Goal: Check status

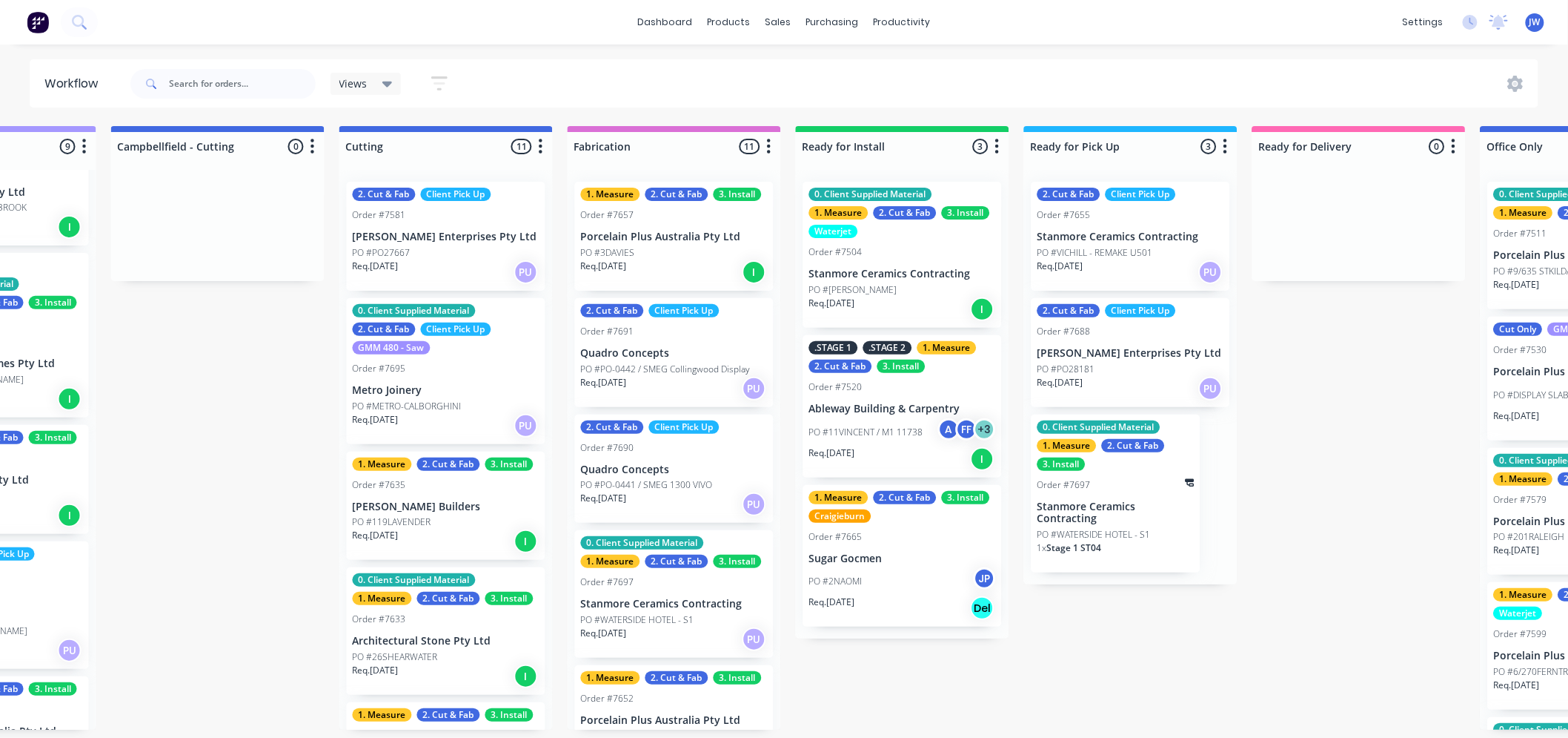
click at [1155, 662] on div "Submitted 14 Status colour #273444 hex #273444 Save Cancel Summaries Total orde…" at bounding box center [485, 427] width 3116 height 603
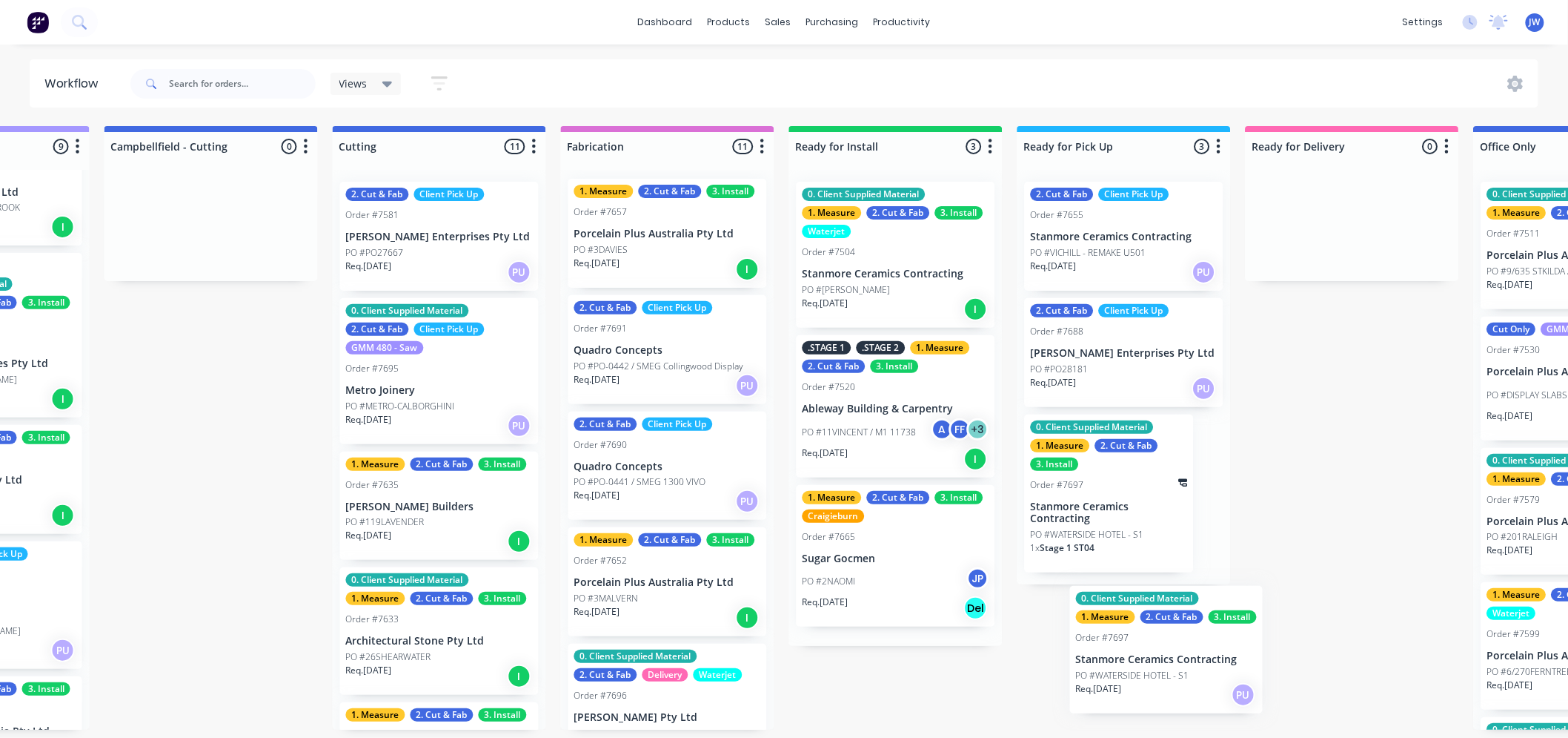
scroll to position [4, 1071]
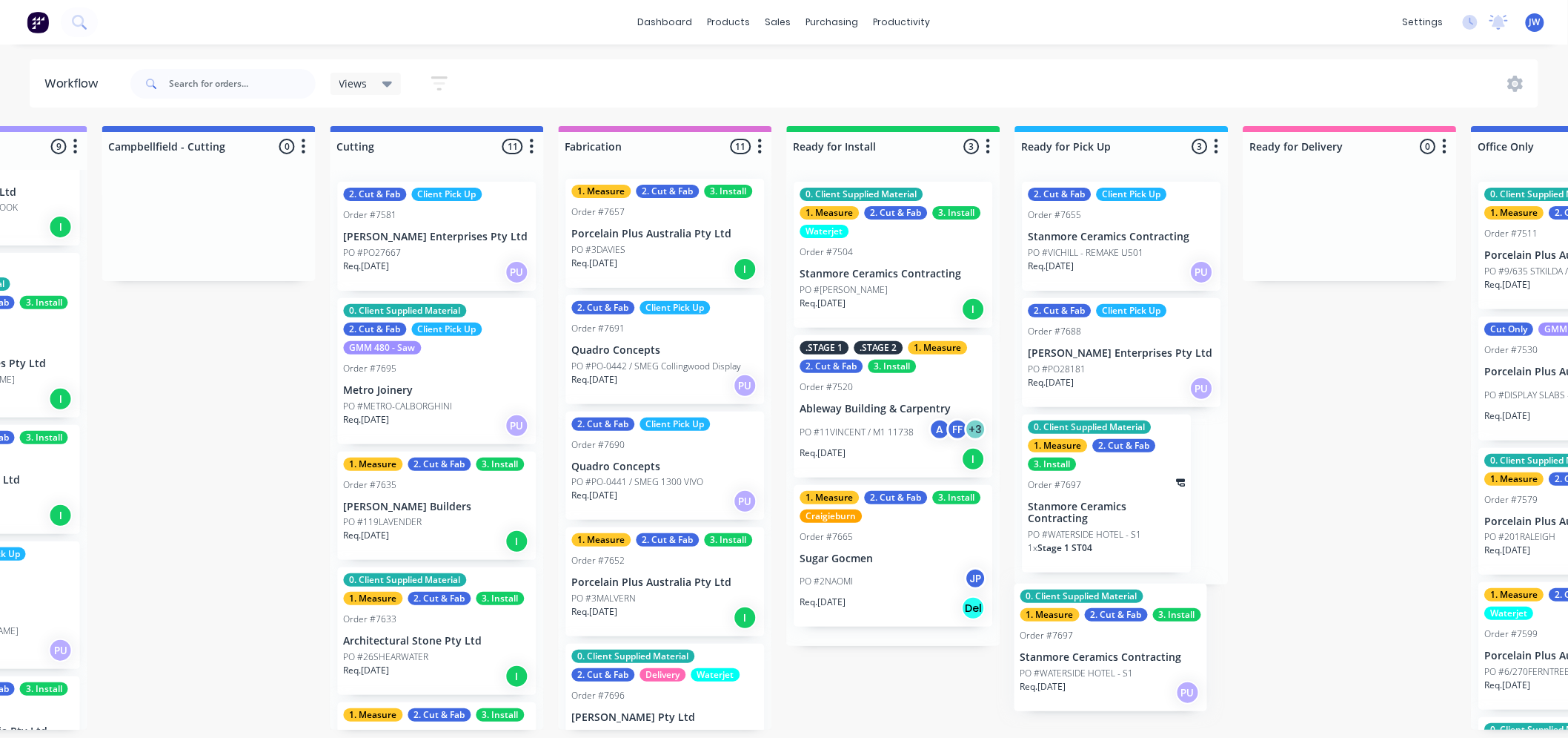
drag, startPoint x: 633, startPoint y: 595, endPoint x: 1078, endPoint y: 654, distance: 448.9
click at [1078, 654] on div "Submitted 14 Status colour #273444 hex #273444 Save Cancel Summaries Total orde…" at bounding box center [476, 427] width 3116 height 603
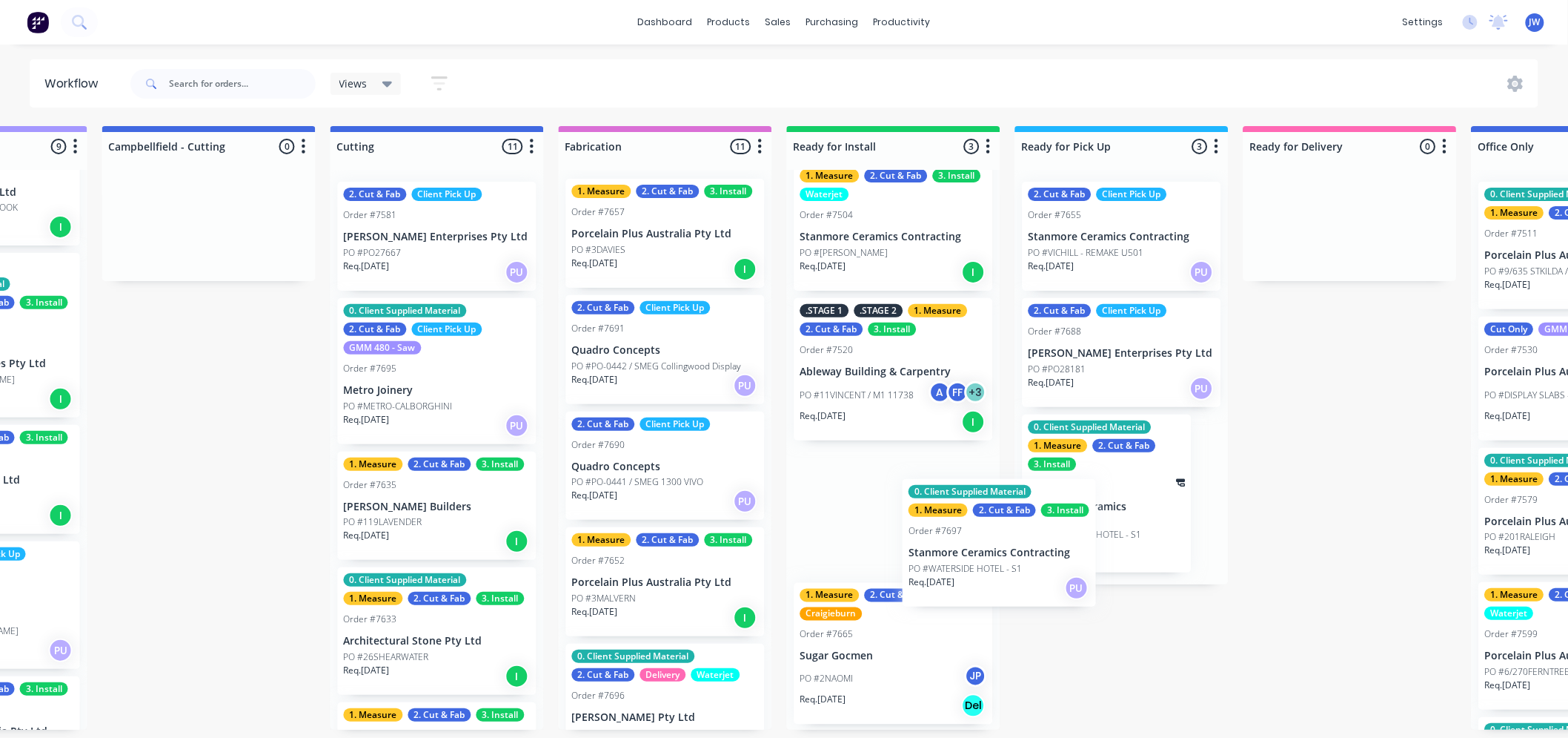
scroll to position [0, 0]
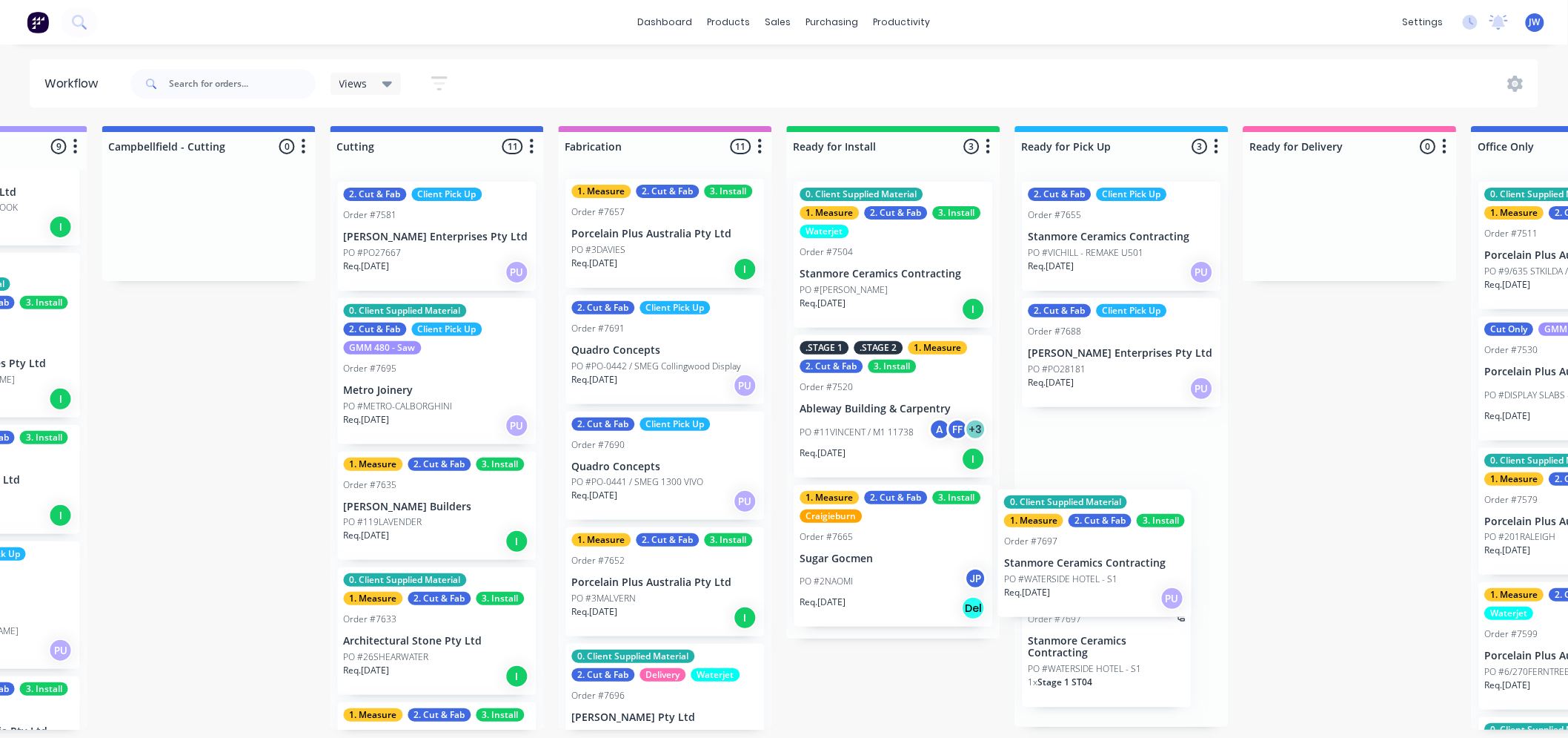
drag, startPoint x: 675, startPoint y: 586, endPoint x: 1113, endPoint y: 553, distance: 439.2
click at [1113, 553] on div "Submitted 14 Status colour #273444 hex #273444 Save Cancel Summaries Total orde…" at bounding box center [476, 427] width 3116 height 603
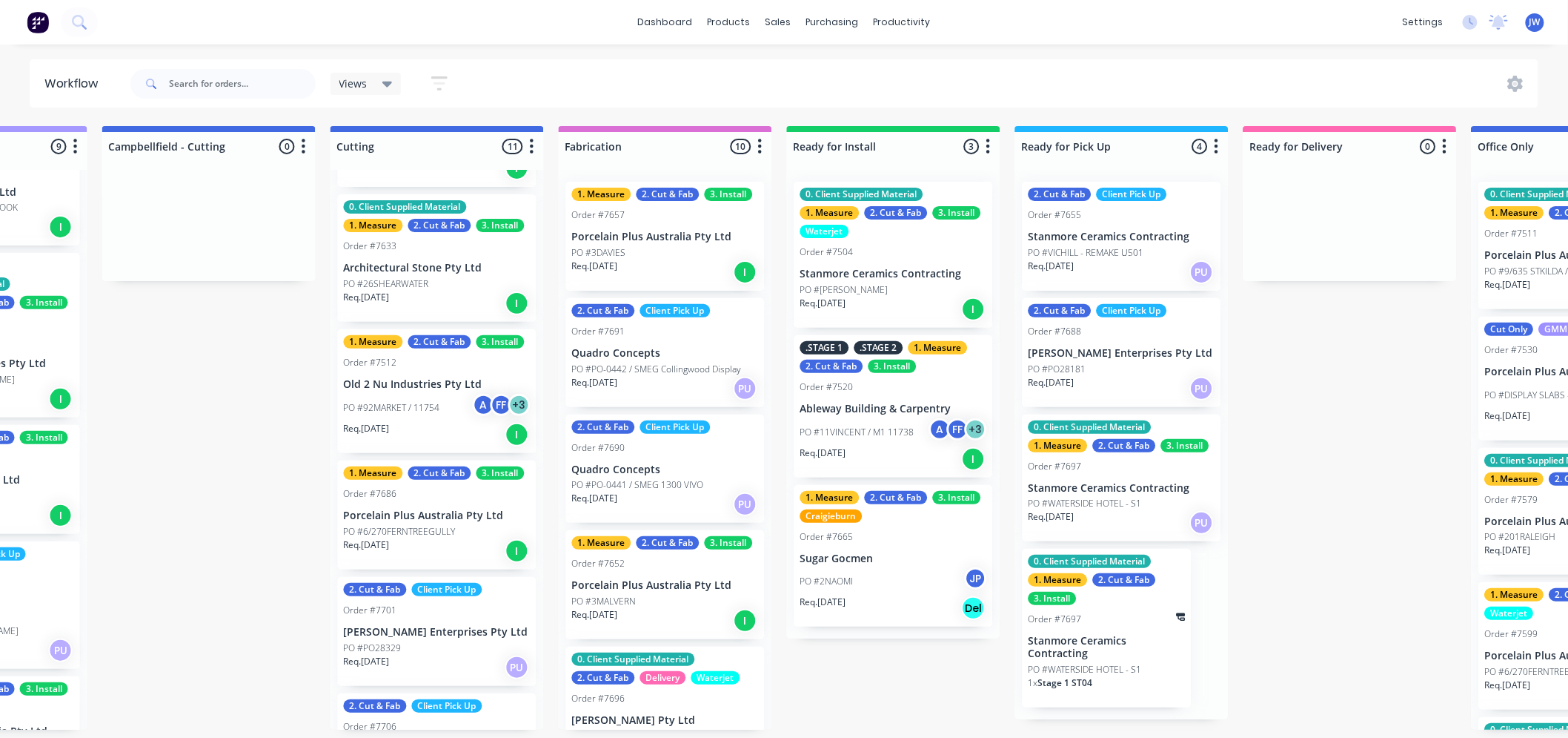
scroll to position [412, 0]
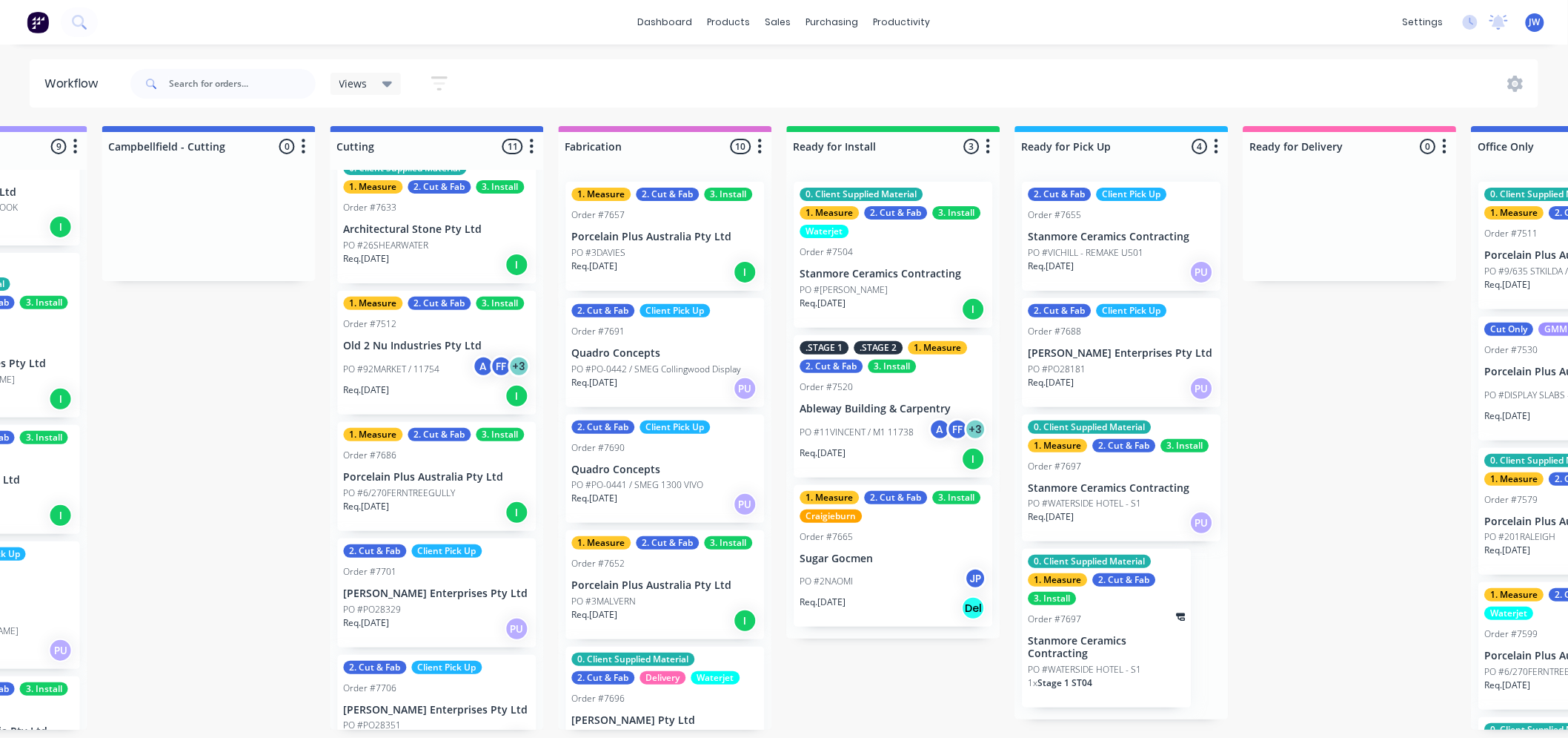
click at [415, 383] on div "Req. [DATE] I" at bounding box center [438, 396] width 187 height 25
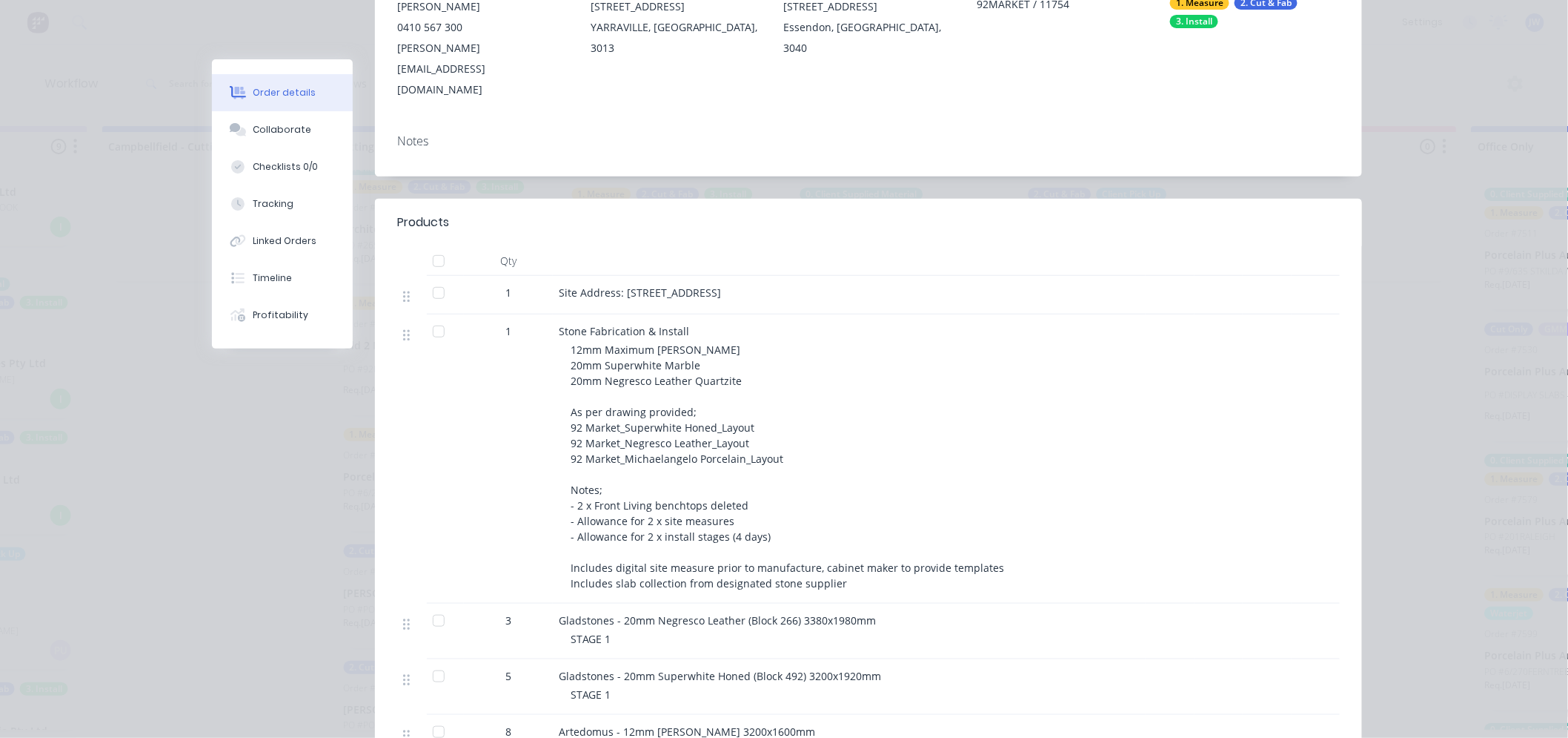
scroll to position [0, 0]
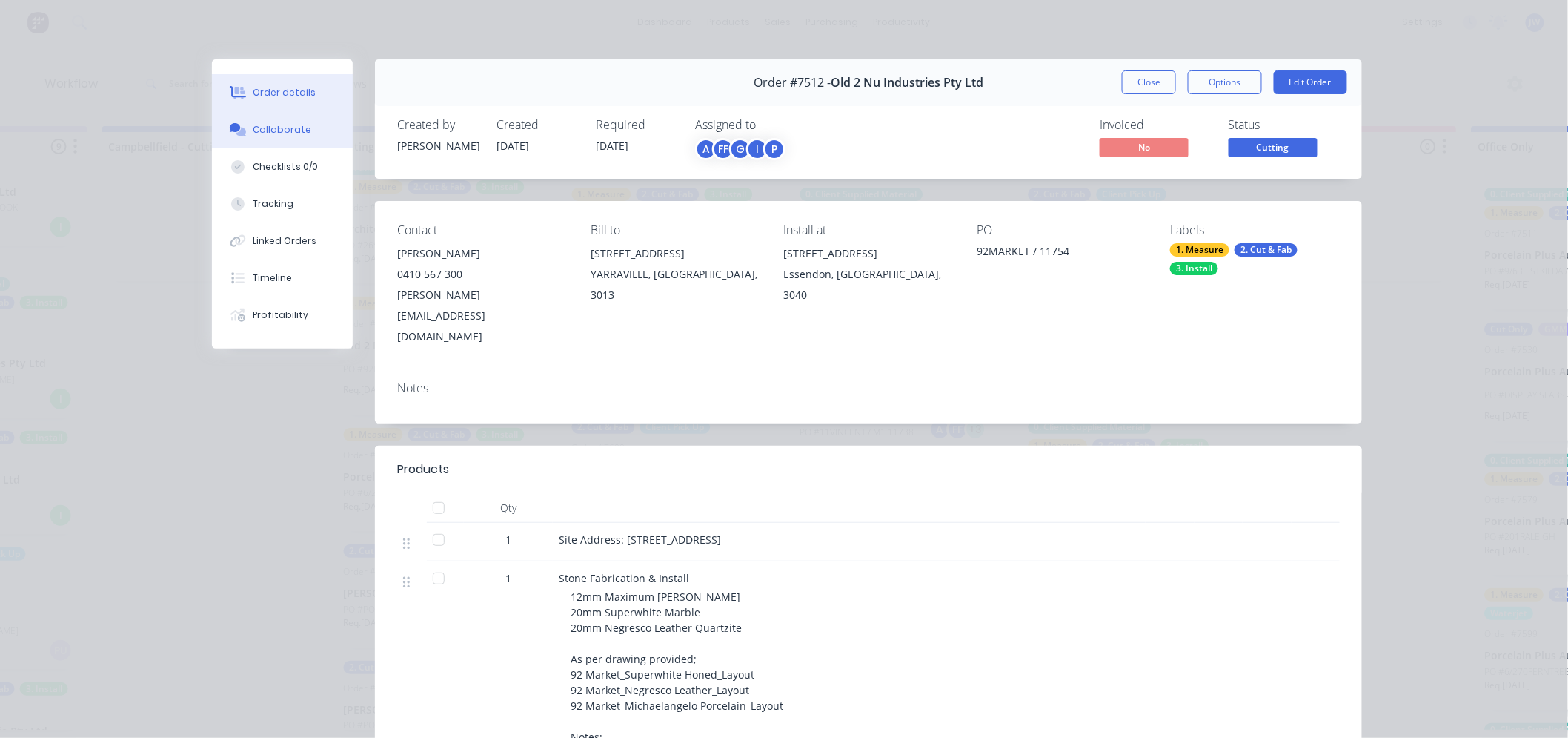
click at [289, 123] on div "Collaborate" at bounding box center [282, 129] width 58 height 13
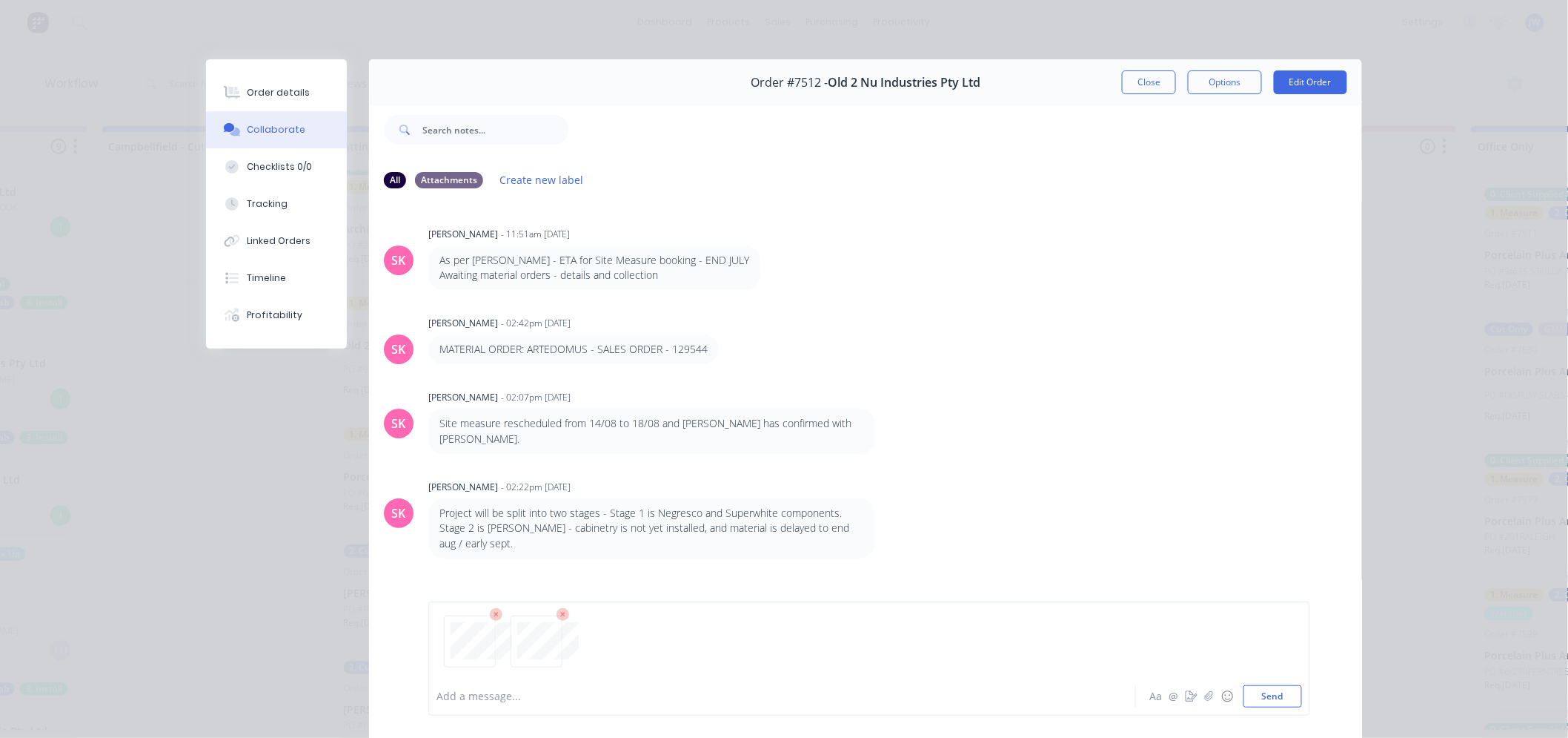
scroll to position [329, 0]
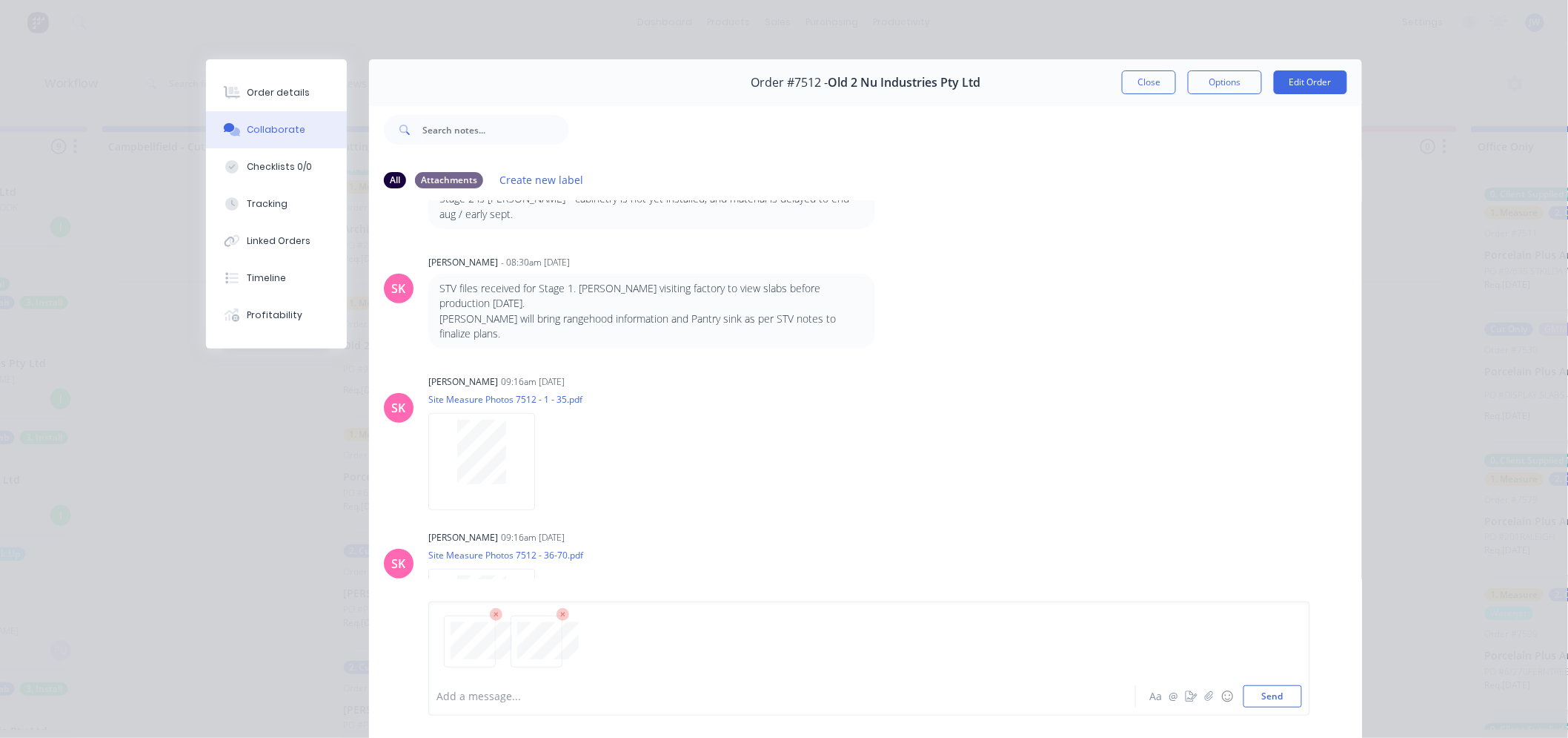
click at [490, 612] on icon at bounding box center [496, 615] width 13 height 13
click at [495, 616] on icon at bounding box center [496, 615] width 13 height 13
click at [1161, 83] on button "Close" at bounding box center [1149, 82] width 54 height 23
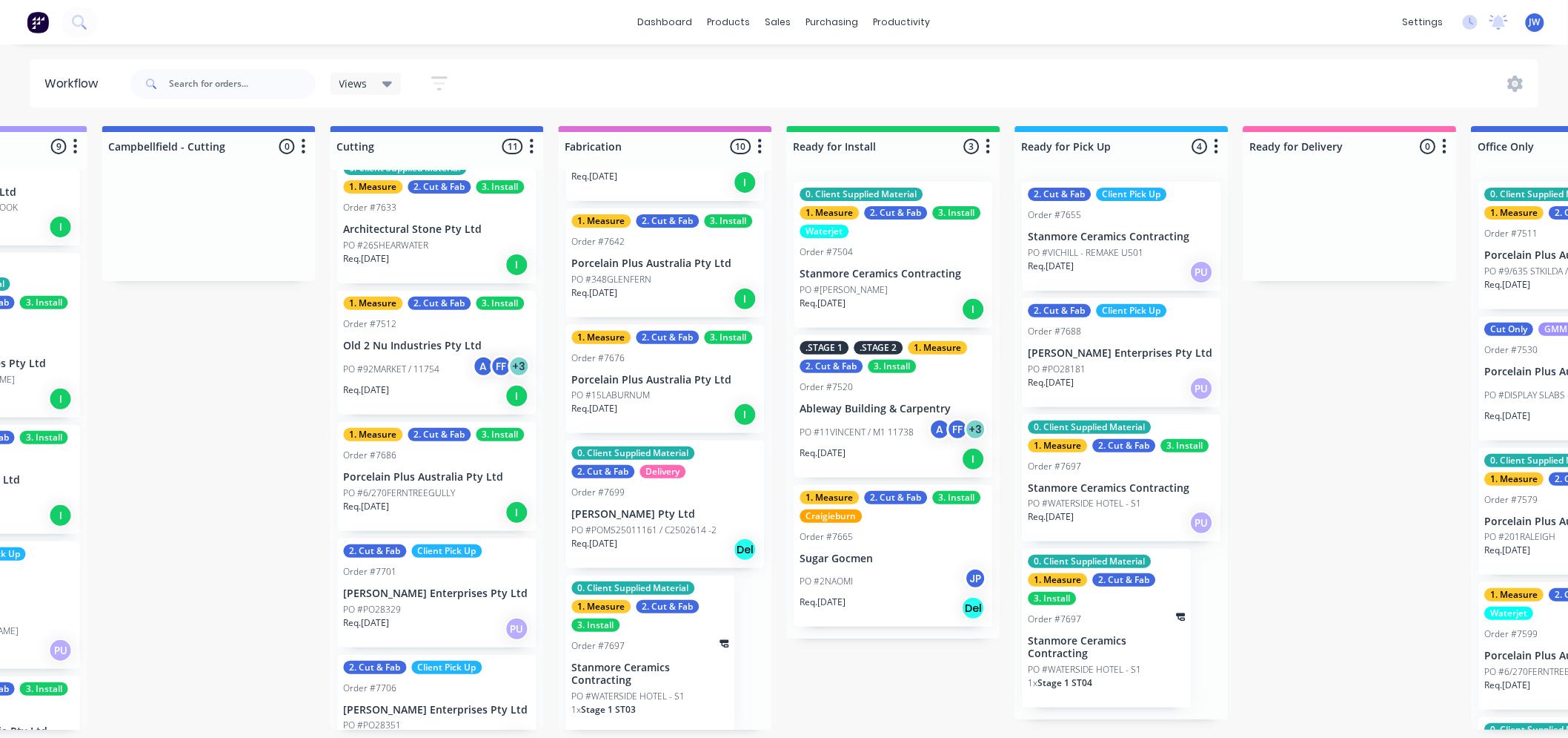
scroll to position [692, 0]
click at [661, 525] on p "PO #POMS25011161 / C2502614 -2" at bounding box center [645, 528] width 146 height 13
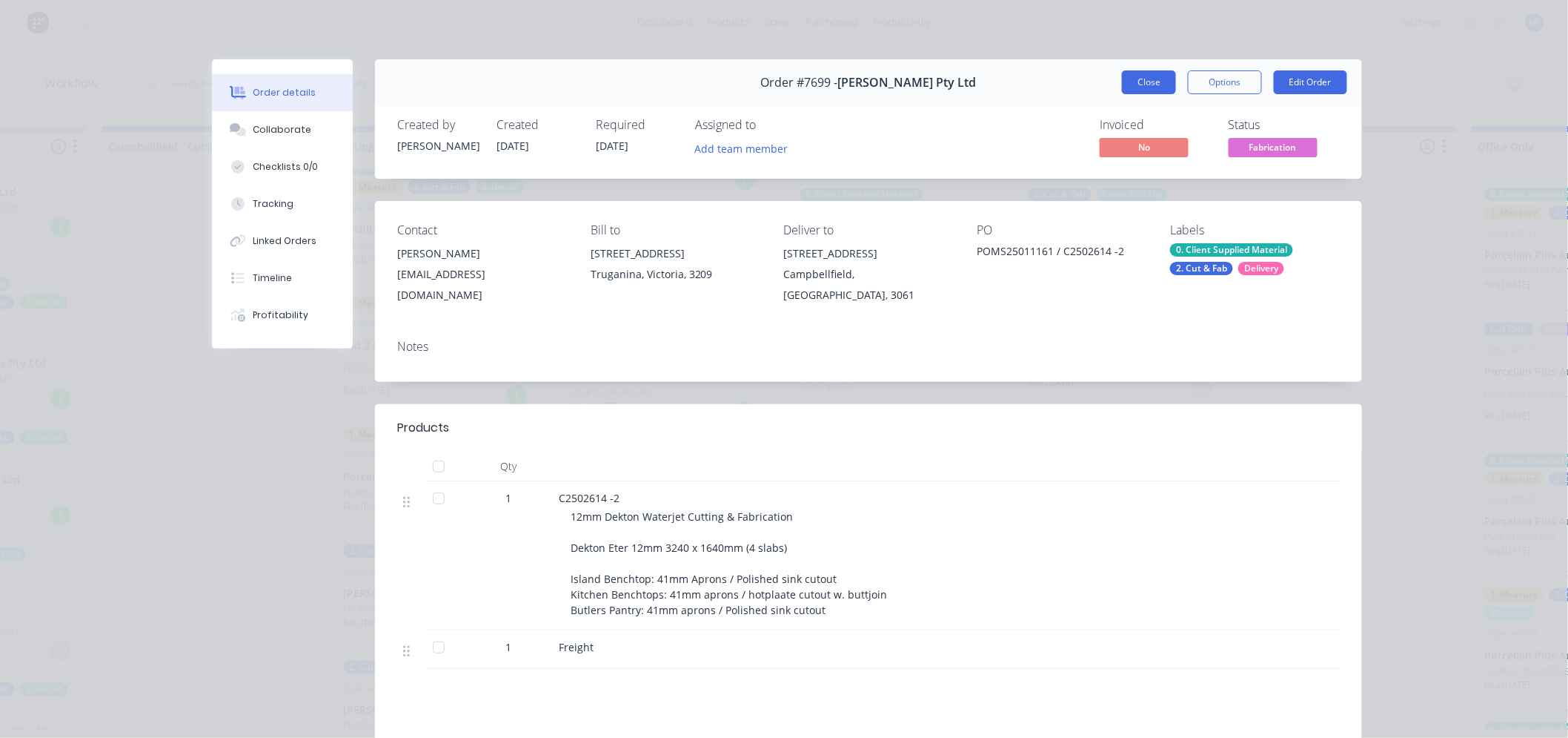
click at [1136, 85] on button "Close" at bounding box center [1149, 82] width 54 height 23
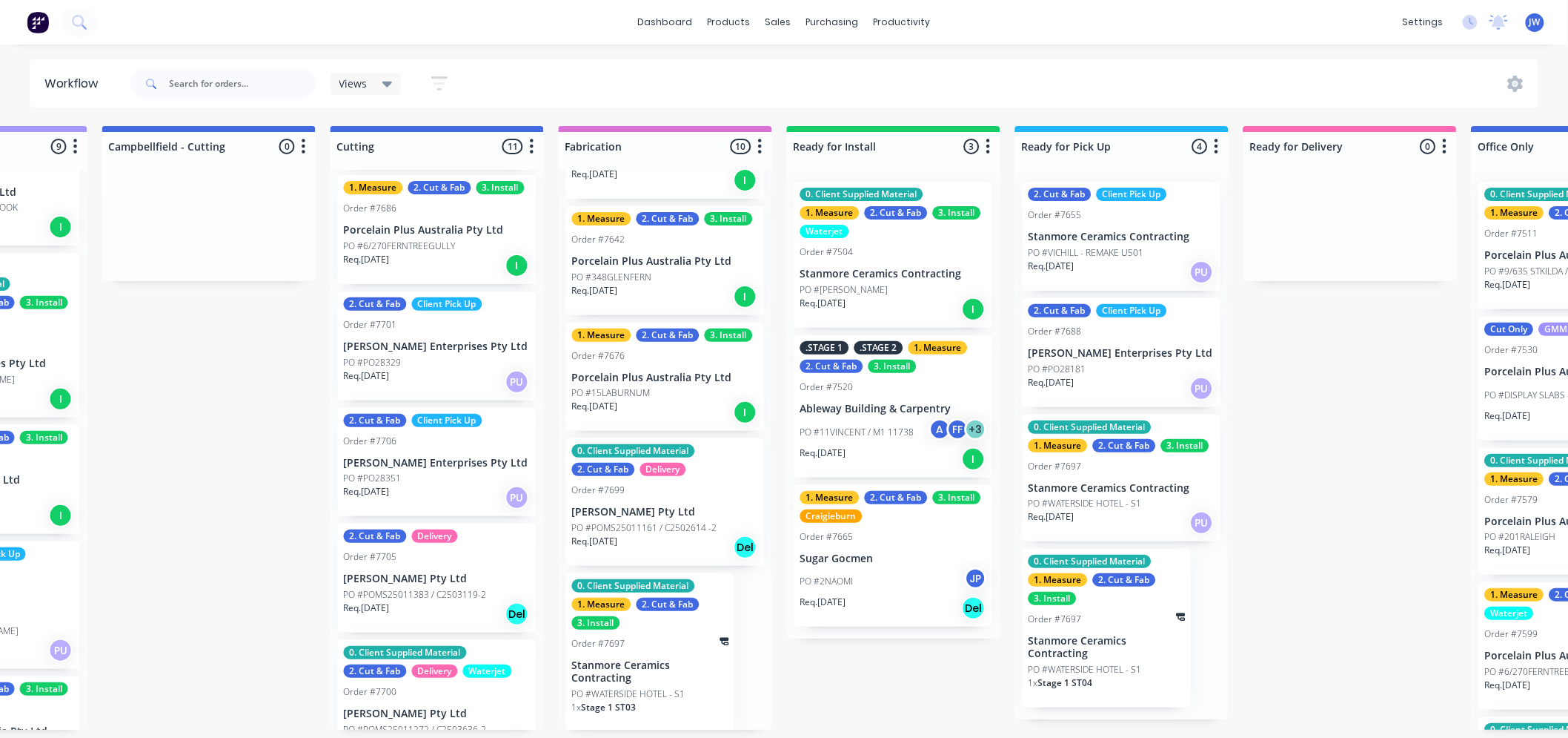
scroll to position [655, 0]
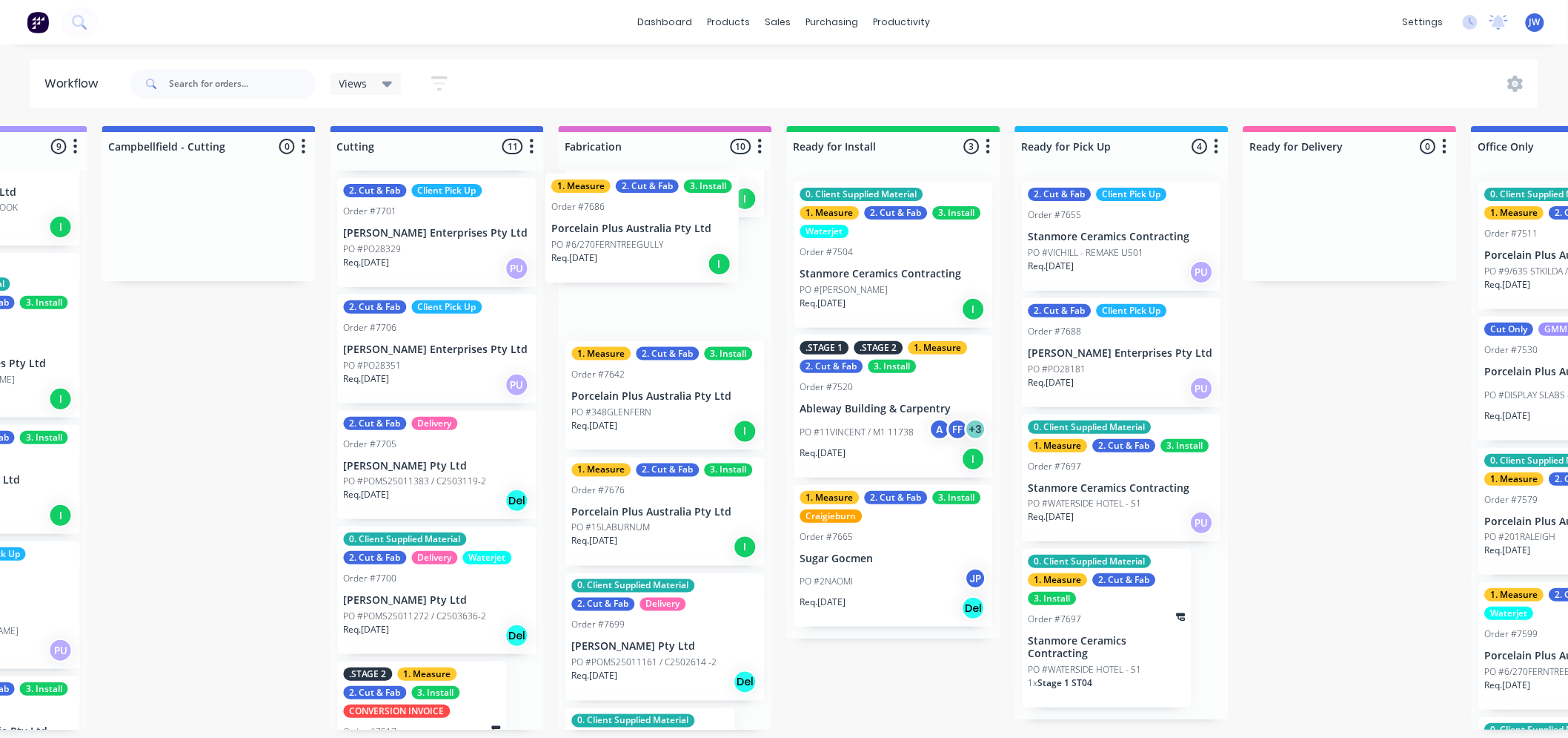
drag, startPoint x: 421, startPoint y: 246, endPoint x: 634, endPoint y: 248, distance: 213.0
click at [634, 248] on div "Submitted 14 Status colour #273444 hex #273444 Save Cancel Summaries Total orde…" at bounding box center [476, 427] width 3116 height 603
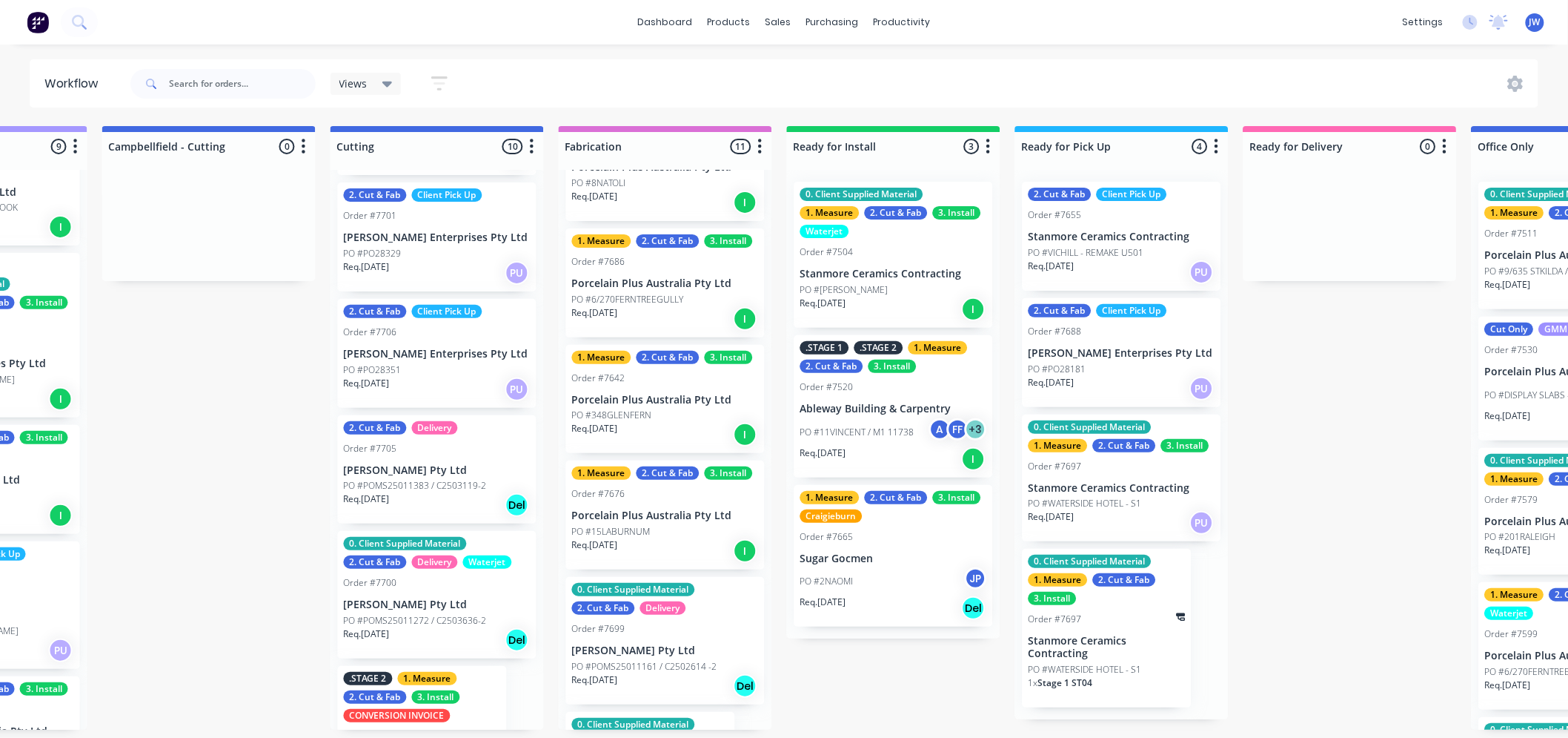
scroll to position [731, 0]
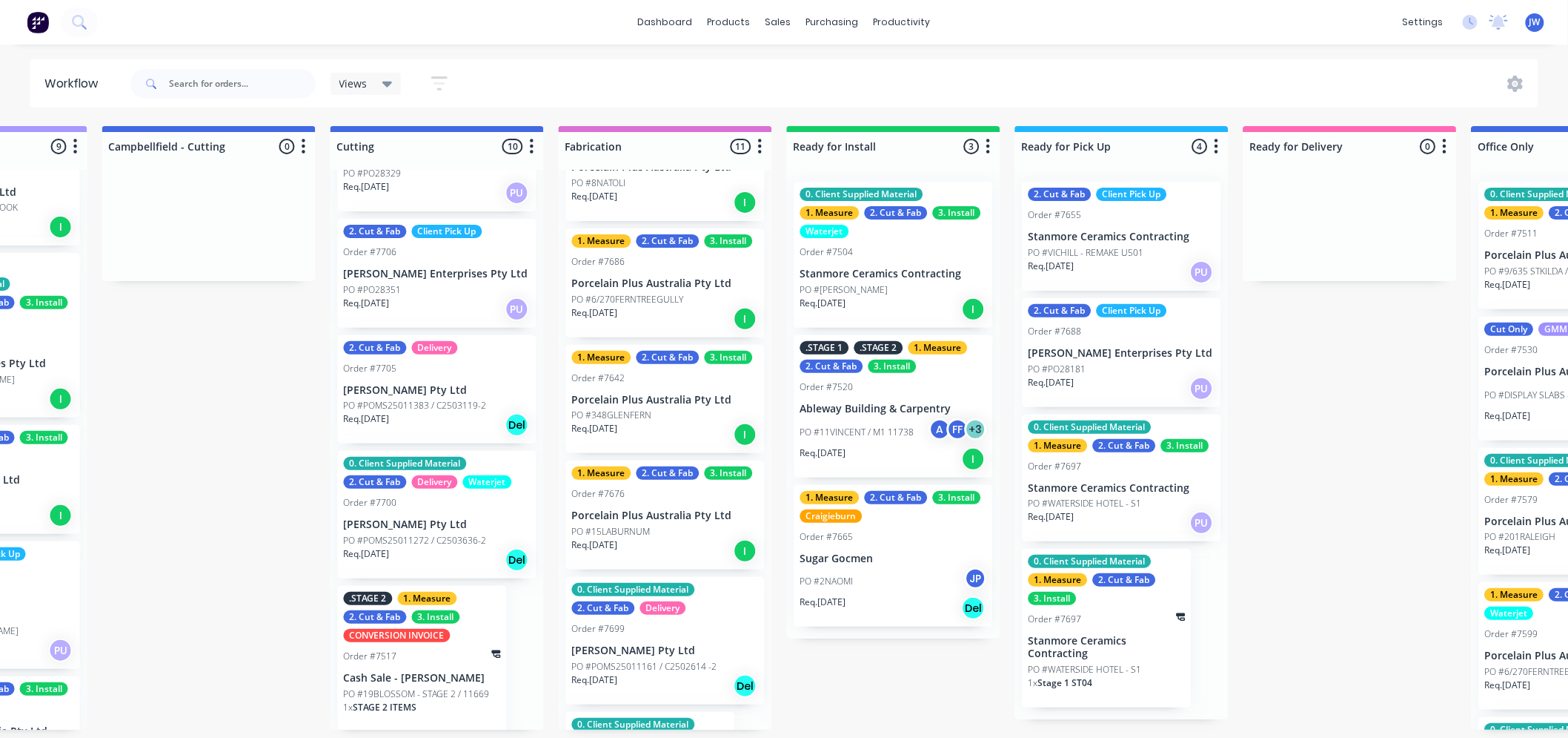
click at [417, 405] on p "PO #POMS25011383 / C2503119-2" at bounding box center [415, 405] width 143 height 13
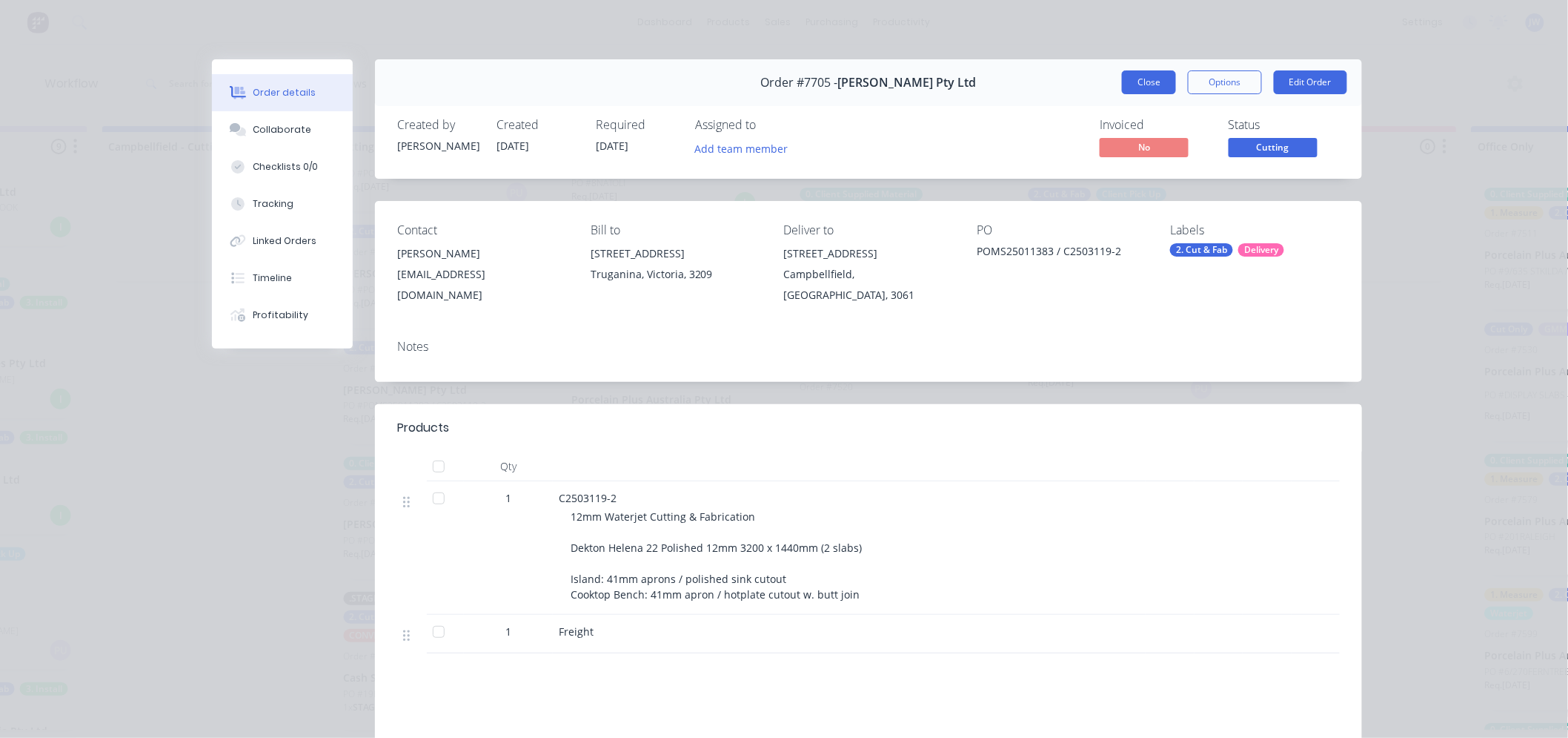
click at [1151, 93] on button "Close" at bounding box center [1149, 82] width 54 height 23
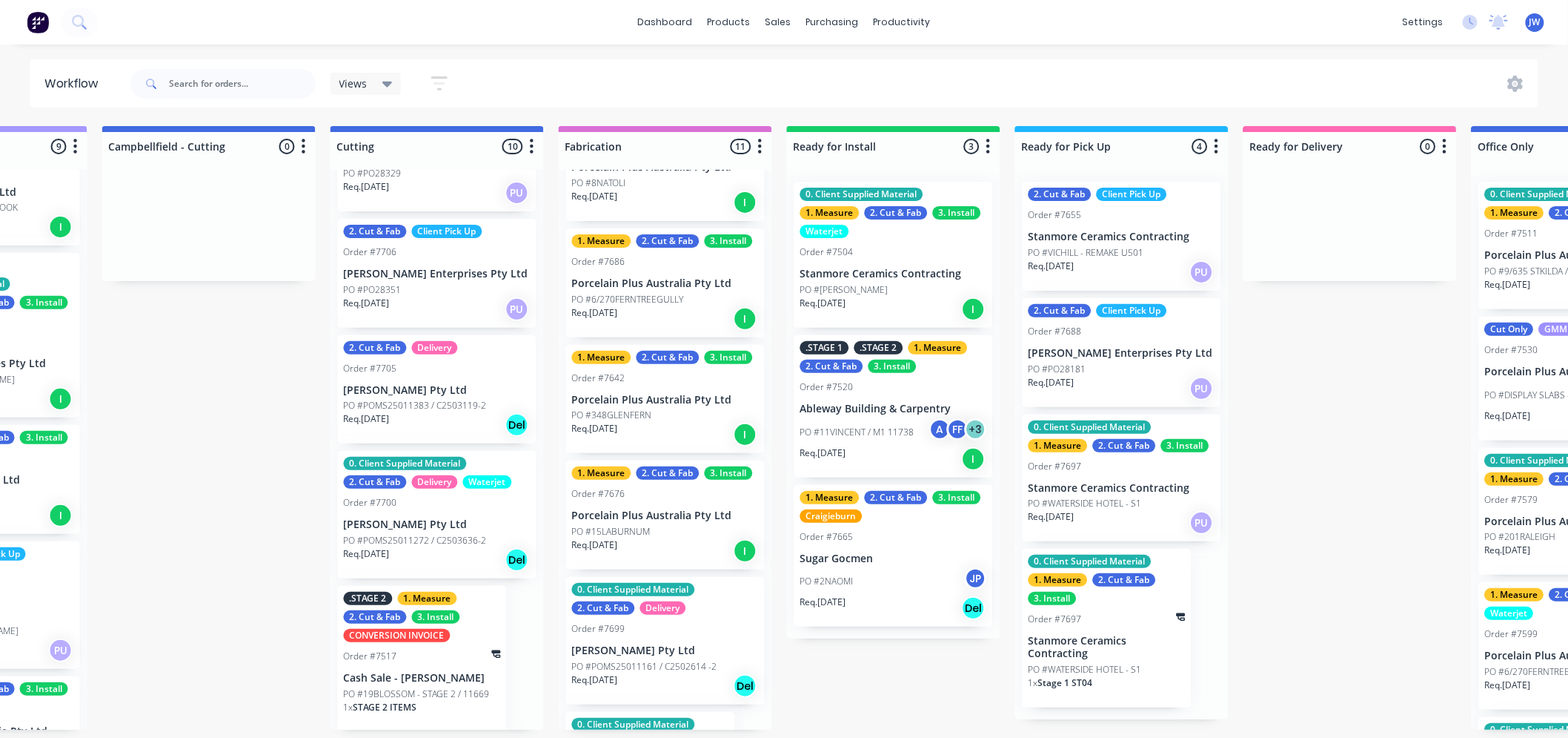
click at [398, 538] on p "PO #POMS25011272 / C2503636-2" at bounding box center [415, 540] width 143 height 13
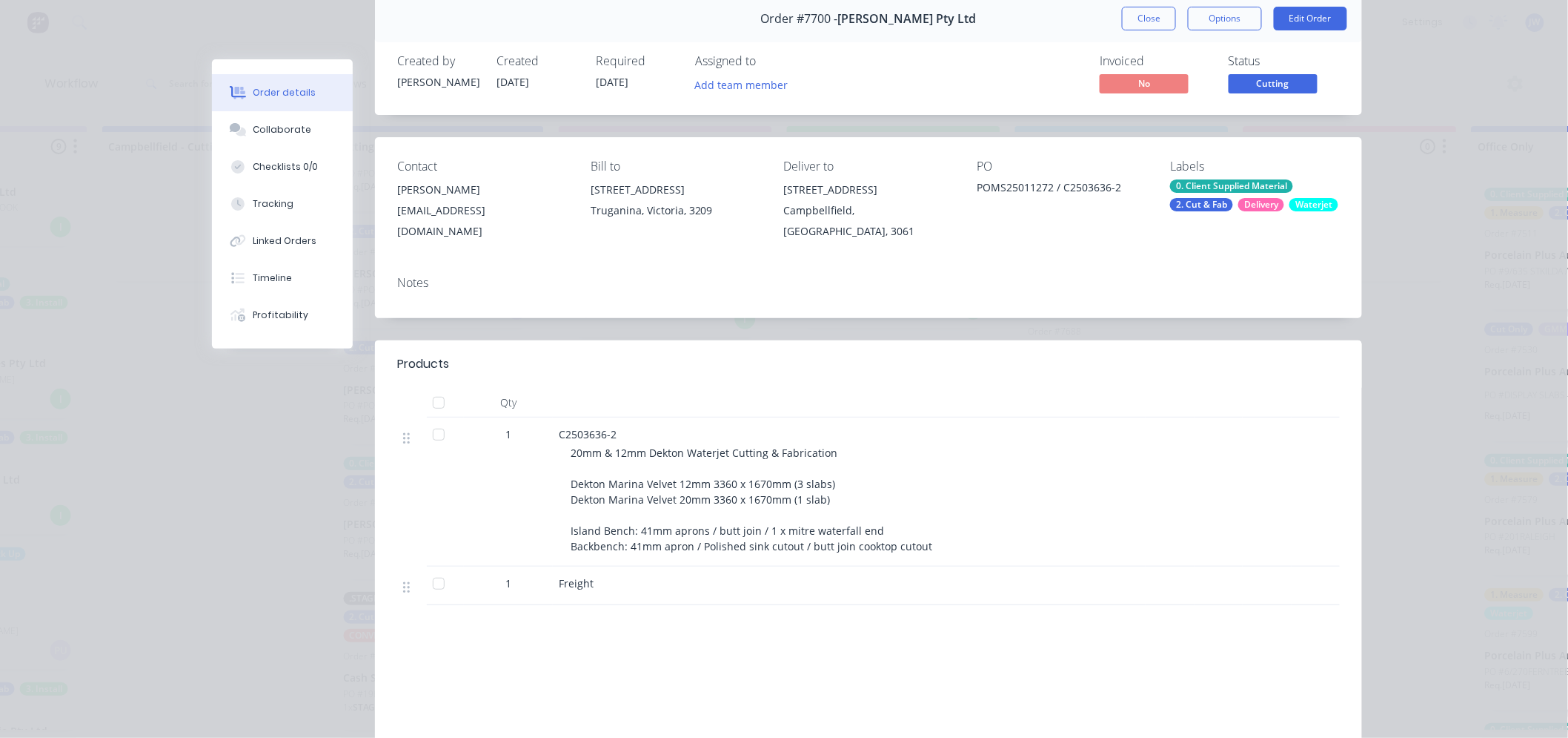
scroll to position [0, 0]
